Goal: Check status: Check status

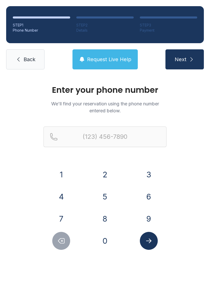
click at [147, 194] on button "6" at bounding box center [149, 196] width 18 height 18
click at [70, 217] on button "7" at bounding box center [61, 218] width 18 height 18
click at [105, 216] on button "8" at bounding box center [105, 218] width 18 height 18
click at [146, 196] on button "6" at bounding box center [149, 196] width 18 height 18
click at [107, 183] on button "2" at bounding box center [105, 174] width 18 height 18
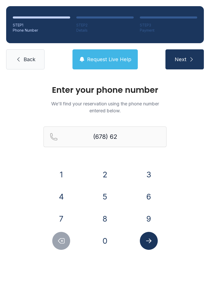
click at [110, 240] on button "0" at bounding box center [105, 240] width 18 height 18
click at [67, 219] on button "7" at bounding box center [61, 218] width 18 height 18
click at [102, 216] on button "8" at bounding box center [105, 218] width 18 height 18
click at [144, 193] on button "6" at bounding box center [149, 196] width 18 height 18
click at [101, 216] on button "8" at bounding box center [105, 218] width 18 height 18
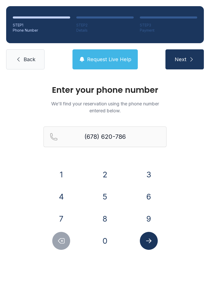
type input "[PHONE_NUMBER]"
click at [190, 55] on button "Next" at bounding box center [185, 59] width 38 height 20
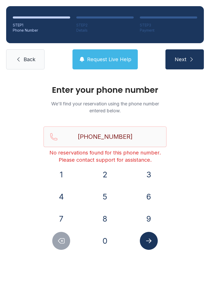
click at [34, 63] on link "Back" at bounding box center [25, 59] width 38 height 20
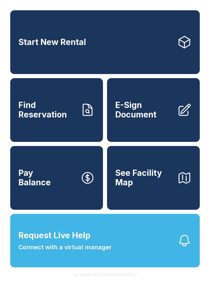
click at [34, 63] on link "Start New Rental" at bounding box center [105, 42] width 190 height 64
click at [73, 115] on span "Find Reservation" at bounding box center [47, 109] width 58 height 19
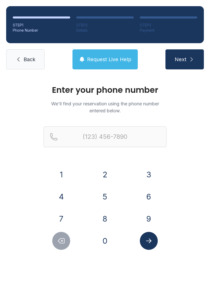
click at [146, 195] on button "6" at bounding box center [149, 196] width 18 height 18
click at [73, 217] on div "7" at bounding box center [62, 218] width 36 height 18
click at [102, 216] on button "8" at bounding box center [105, 218] width 18 height 18
click at [60, 241] on icon "Delete number" at bounding box center [61, 241] width 8 height 8
click at [65, 211] on button "7" at bounding box center [61, 218] width 18 height 18
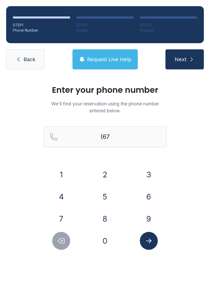
click at [98, 218] on button "8" at bounding box center [105, 218] width 18 height 18
click at [148, 198] on button "6" at bounding box center [149, 196] width 18 height 18
click at [110, 175] on button "2" at bounding box center [105, 174] width 18 height 18
click at [105, 248] on button "0" at bounding box center [105, 240] width 18 height 18
click at [68, 216] on button "7" at bounding box center [61, 218] width 18 height 18
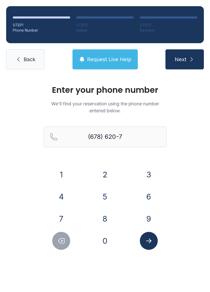
click at [104, 216] on button "8" at bounding box center [105, 218] width 18 height 18
click at [146, 197] on button "6" at bounding box center [149, 196] width 18 height 18
click at [102, 218] on button "8" at bounding box center [105, 218] width 18 height 18
type input "[PHONE_NUMBER]"
click at [153, 242] on button "Submit lookup form" at bounding box center [149, 240] width 18 height 18
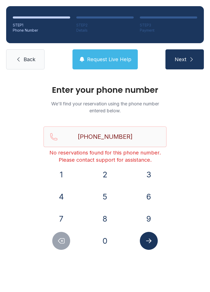
click at [22, 56] on link "Back" at bounding box center [25, 59] width 38 height 20
